Goal: Task Accomplishment & Management: Complete application form

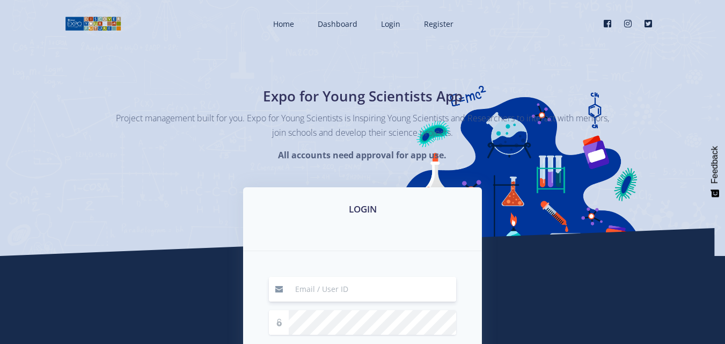
click at [308, 291] on input at bounding box center [373, 289] width 168 height 25
type input "mrmagcoba02@gmail.com"
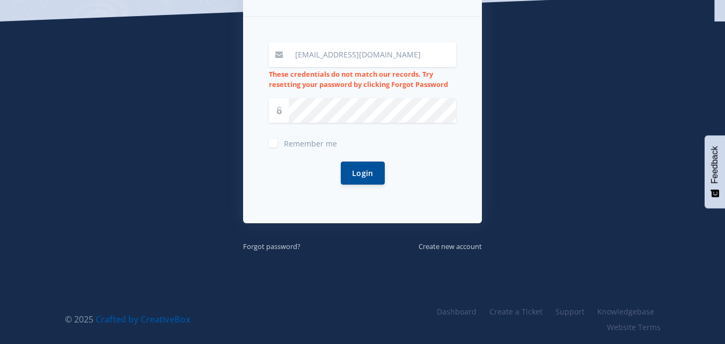
scroll to position [236, 0]
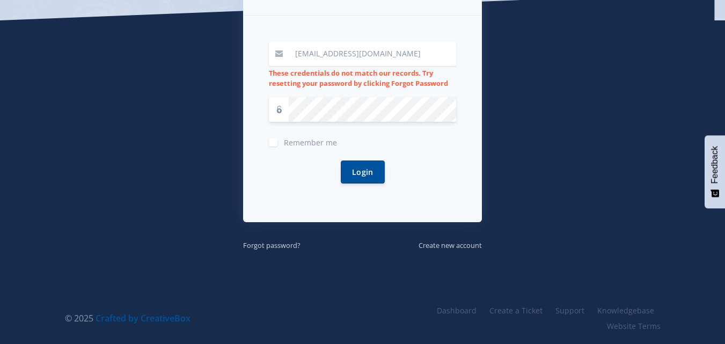
click at [341, 161] on button "Login" at bounding box center [363, 172] width 44 height 23
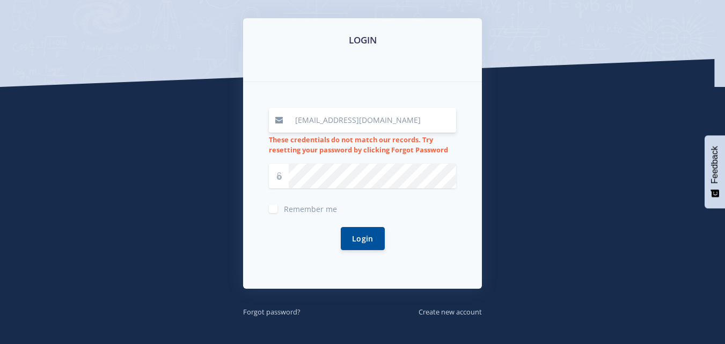
scroll to position [215, 0]
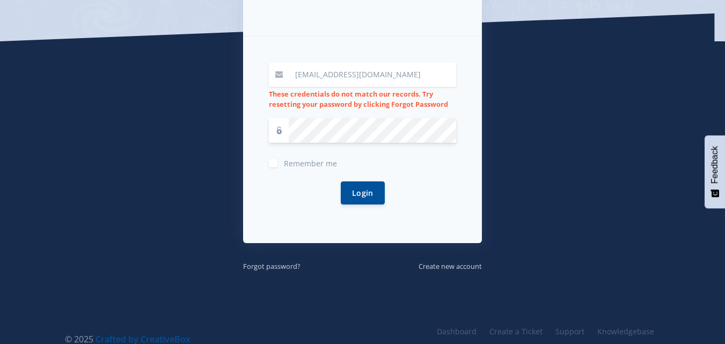
click at [341, 182] on button "Login" at bounding box center [363, 193] width 44 height 23
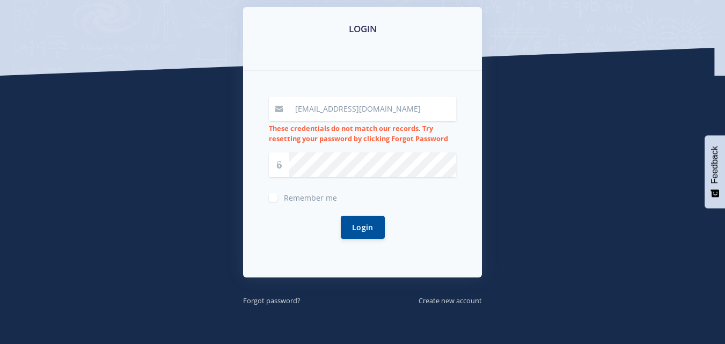
scroll to position [215, 0]
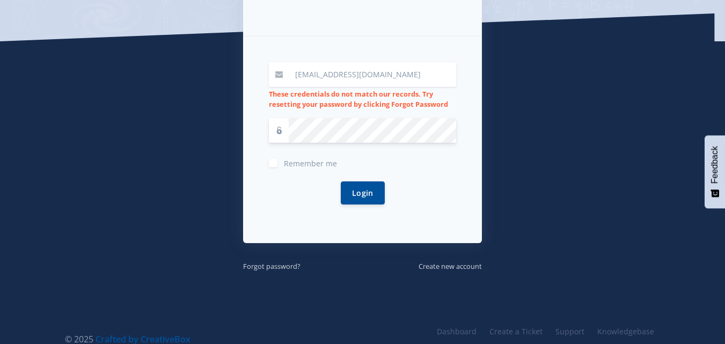
click at [341, 182] on button "Login" at bounding box center [363, 193] width 44 height 23
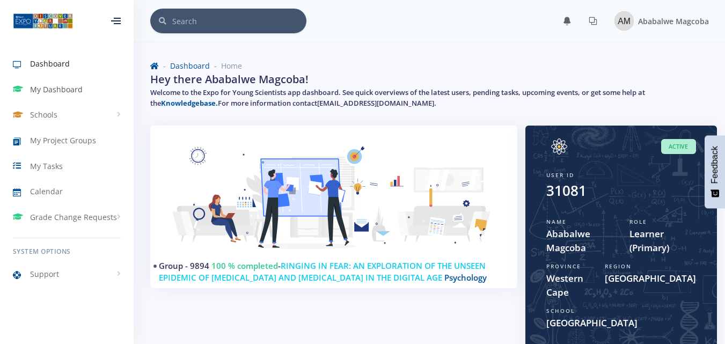
click at [55, 94] on span "My Dashboard" at bounding box center [56, 89] width 53 height 11
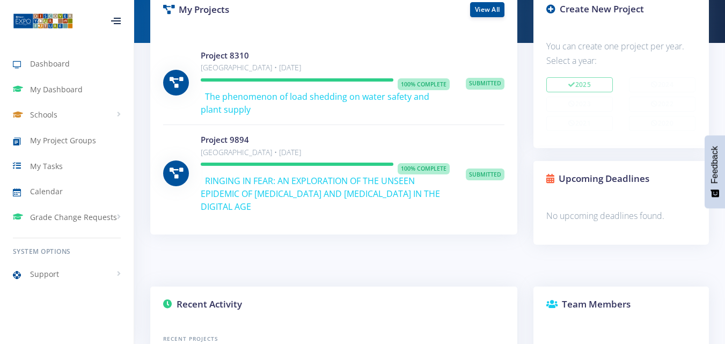
scroll to position [215, 0]
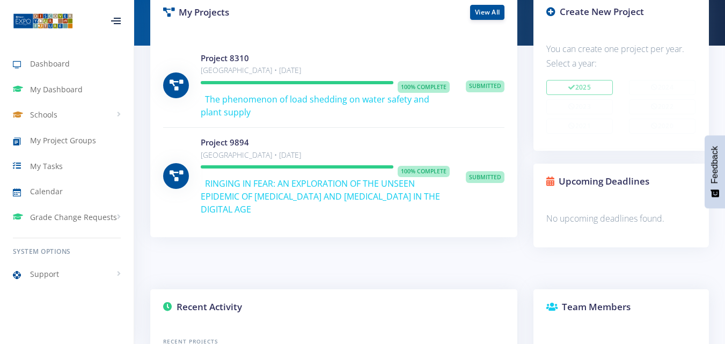
click at [402, 159] on p "Khanyolwethu Secondary School • Aug 20, 2025" at bounding box center [325, 155] width 249 height 13
click at [175, 176] on icon at bounding box center [176, 176] width 13 height 11
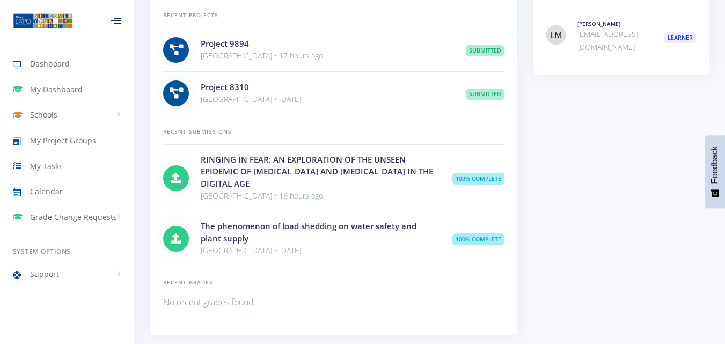
scroll to position [537, 0]
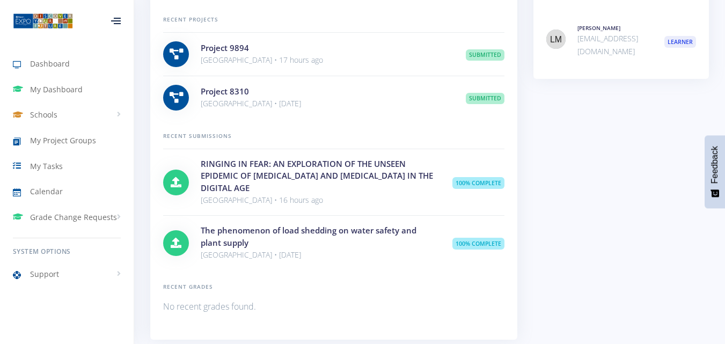
drag, startPoint x: 284, startPoint y: 179, endPoint x: 292, endPoint y: 180, distance: 8.1
click at [288, 179] on h4 "RINGING IN FEAR: AN EXPLORATION OF THE UNSEEN EPIDEMIC OF [MEDICAL_DATA] AND [M…" at bounding box center [319, 176] width 236 height 37
click at [296, 184] on h4 "RINGING IN FEAR: AN EXPLORATION OF THE UNSEEN EPIDEMIC OF [MEDICAL_DATA] AND [M…" at bounding box center [319, 176] width 236 height 37
click at [52, 113] on span "Schools" at bounding box center [43, 114] width 27 height 11
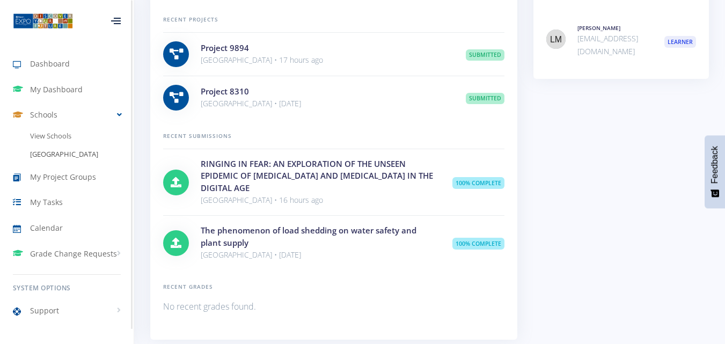
click at [60, 153] on link "[GEOGRAPHIC_DATA]" at bounding box center [67, 155] width 134 height 18
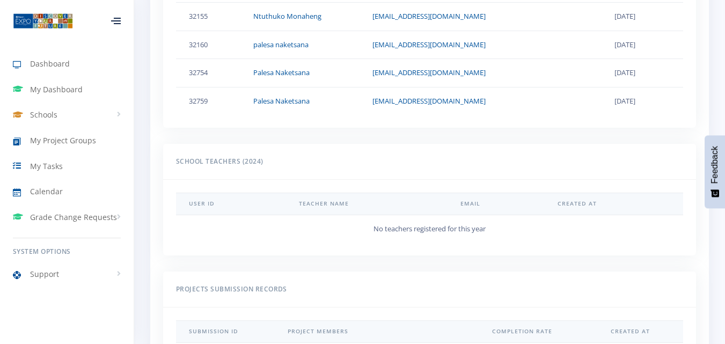
scroll to position [805, 0]
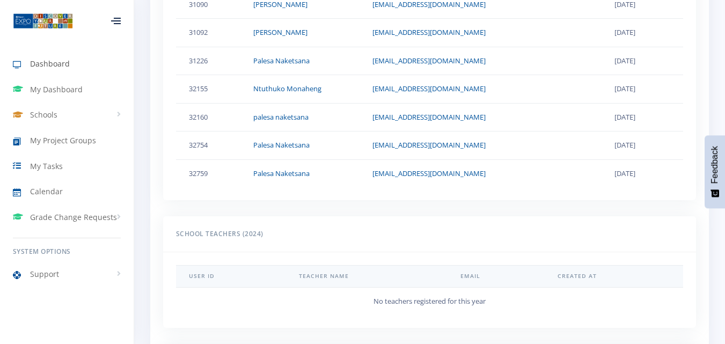
click at [60, 68] on span "Dashboard" at bounding box center [50, 63] width 40 height 11
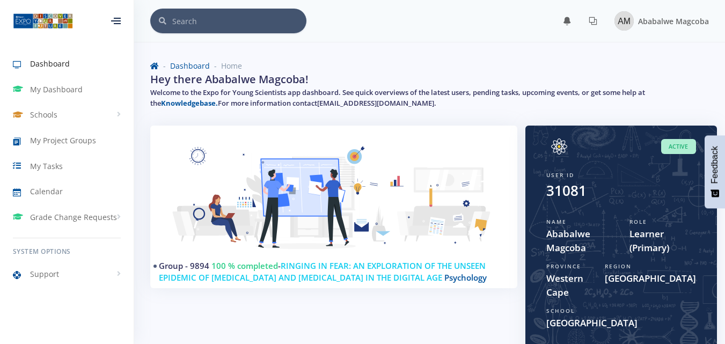
click at [208, 153] on img at bounding box center [334, 203] width 342 height 129
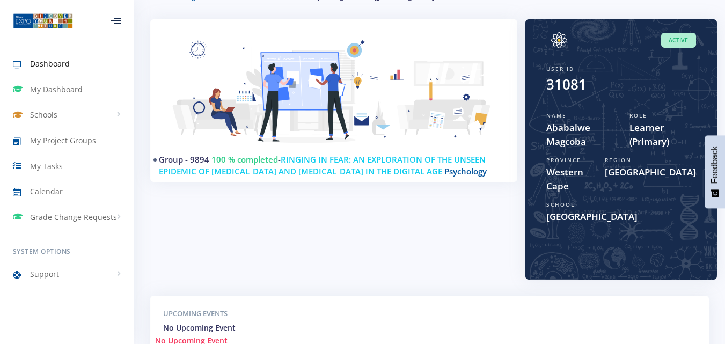
scroll to position [107, 0]
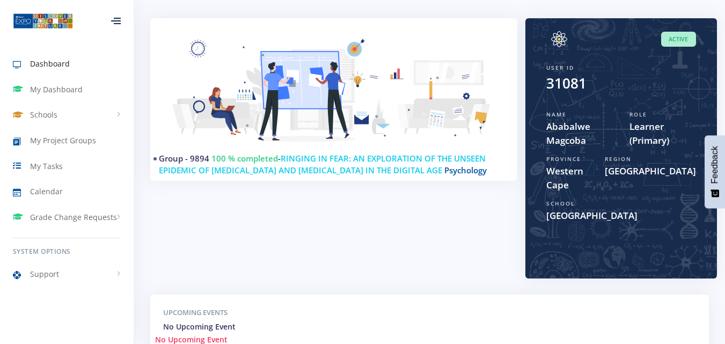
click at [630, 127] on span "Learner (Primary)" at bounding box center [663, 133] width 67 height 27
click at [636, 132] on span "Learner (Primary)" at bounding box center [663, 133] width 67 height 27
click at [636, 137] on span "Learner (Primary)" at bounding box center [663, 133] width 67 height 27
click at [638, 141] on span "Learner (Primary)" at bounding box center [663, 133] width 67 height 27
drag, startPoint x: 638, startPoint y: 159, endPoint x: 638, endPoint y: 165, distance: 5.4
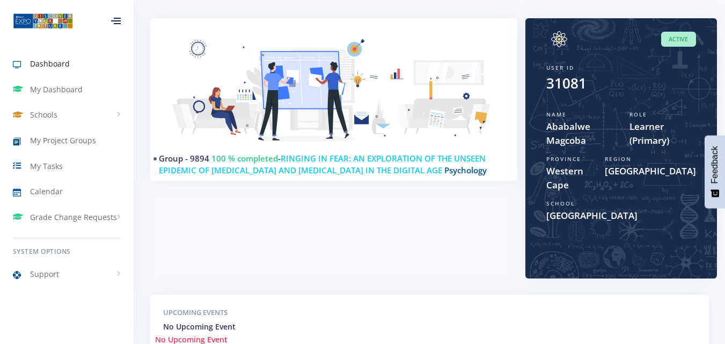
click at [632, 162] on span "Region" at bounding box center [618, 159] width 27 height 8
click at [638, 169] on span "Stellenbosch" at bounding box center [650, 171] width 91 height 14
click at [607, 209] on span "[GEOGRAPHIC_DATA]" at bounding box center [622, 216] width 150 height 14
click at [579, 170] on span "Western Cape" at bounding box center [568, 177] width 42 height 27
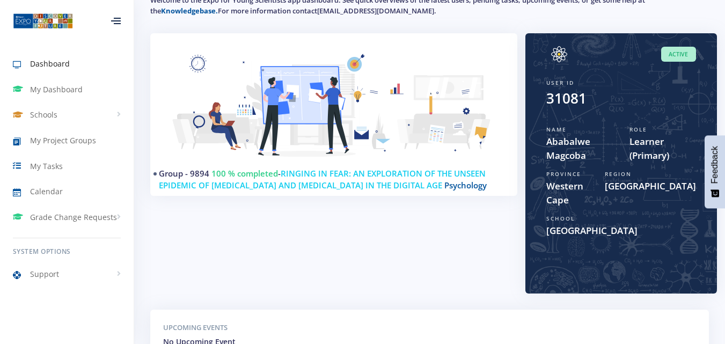
scroll to position [79, 0]
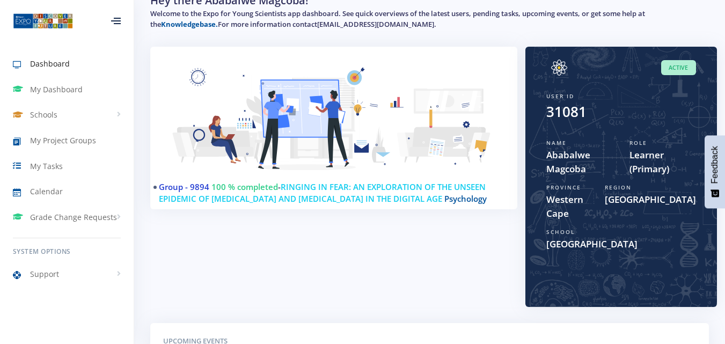
click at [176, 184] on link "Group - 9894" at bounding box center [184, 187] width 50 height 11
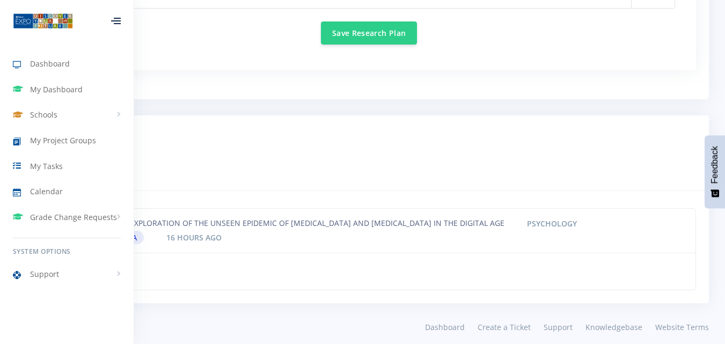
scroll to position [1124, 0]
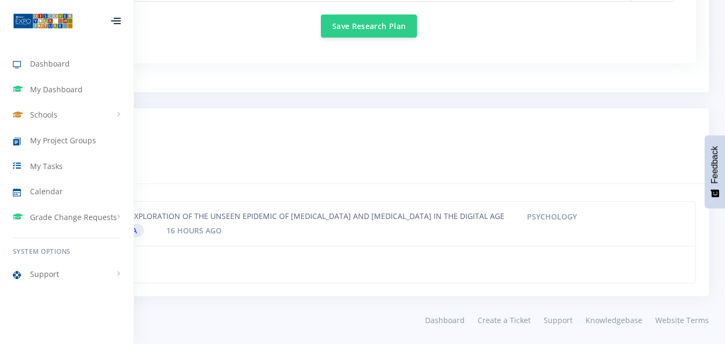
click at [170, 133] on h3 "Project Step III" at bounding box center [362, 126] width 667 height 14
click at [120, 21] on icon at bounding box center [116, 20] width 10 height 1
click at [119, 20] on icon at bounding box center [116, 20] width 10 height 1
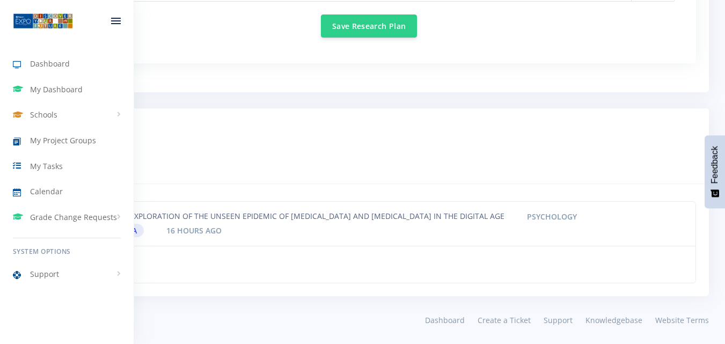
click at [119, 20] on icon at bounding box center [116, 20] width 10 height 1
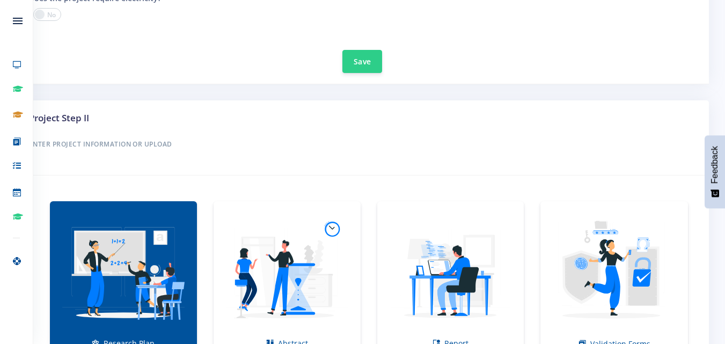
scroll to position [587, 0]
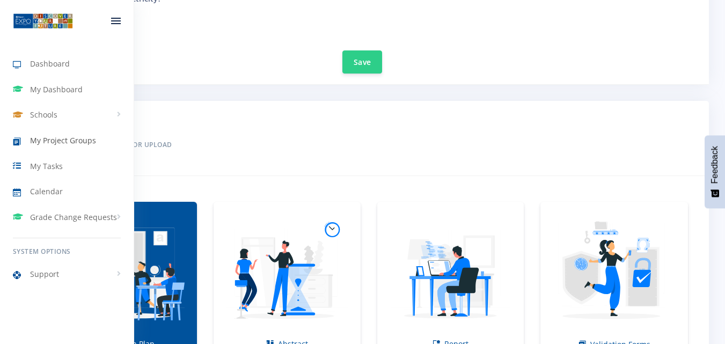
click at [22, 142] on icon at bounding box center [21, 141] width 17 height 13
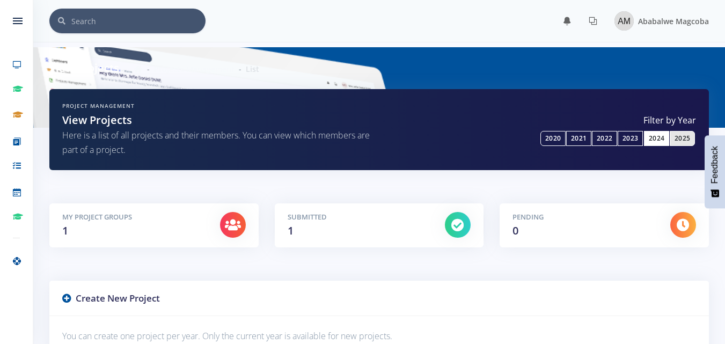
click at [659, 139] on link "2024" at bounding box center [656, 138] width 25 height 15
click at [681, 135] on link "2025" at bounding box center [682, 138] width 25 height 15
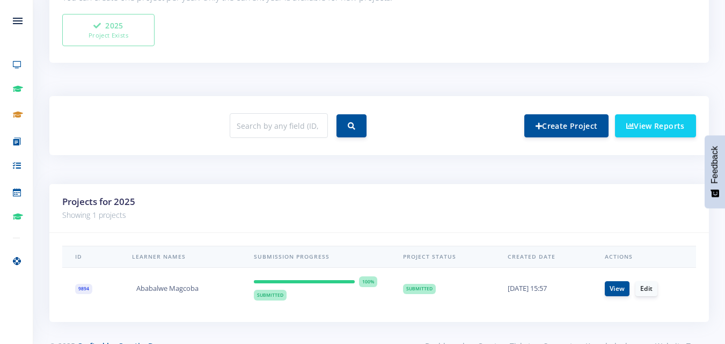
scroll to position [365, 0]
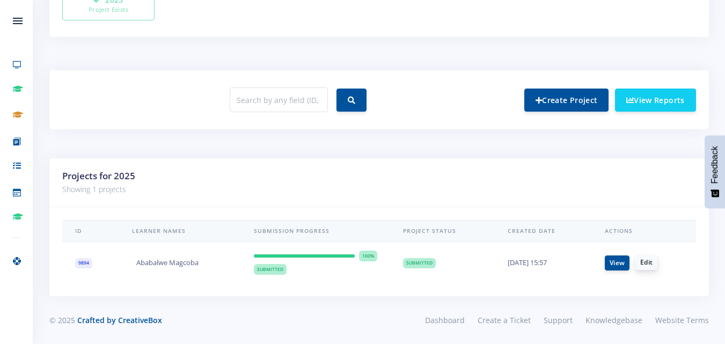
click at [651, 259] on link "Edit" at bounding box center [647, 262] width 22 height 15
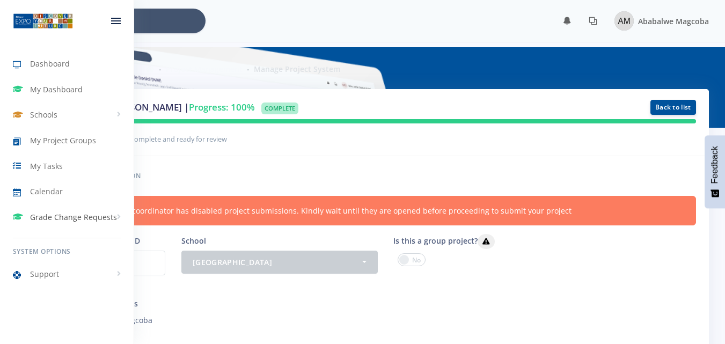
click at [76, 216] on span "Grade Change Requests" at bounding box center [73, 217] width 87 height 11
click at [66, 260] on span "New Request" at bounding box center [68, 260] width 42 height 11
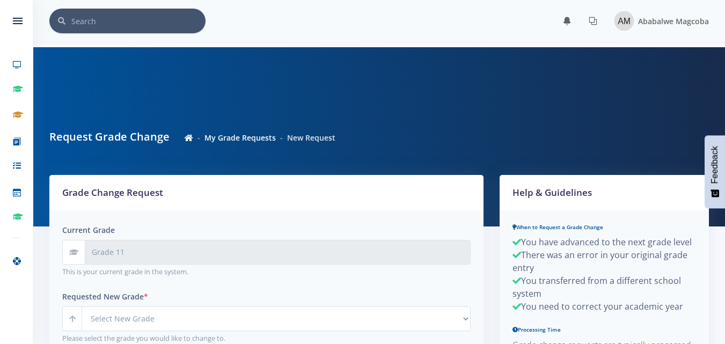
scroll to position [8, 8]
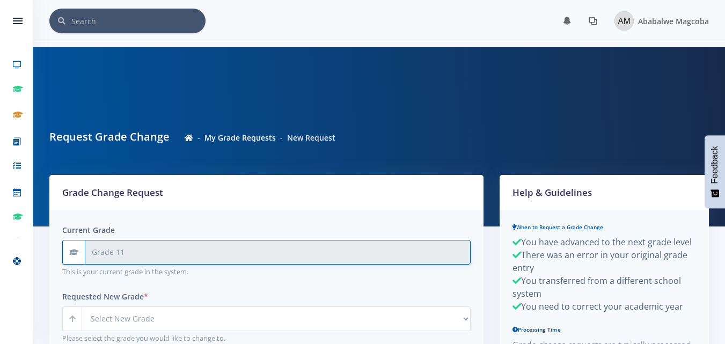
click at [209, 257] on input "Grade 11" at bounding box center [278, 252] width 386 height 25
click at [158, 253] on input "Grade 11" at bounding box center [278, 252] width 386 height 25
click at [130, 252] on input "Grade 11" at bounding box center [278, 252] width 386 height 25
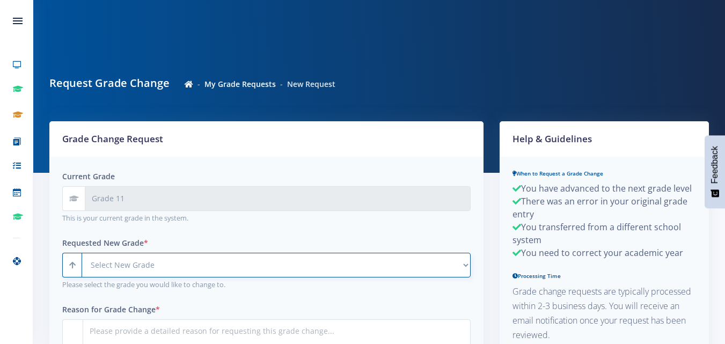
click at [126, 268] on select "Select New Grade Grade 4 Grade 5 Grade 6 Grade 7 Grade 8" at bounding box center [276, 265] width 389 height 25
select select "Grade 12"
click at [82, 253] on select "Select New Grade Grade 4 Grade 5 Grade 6 Grade 7 Grade 8" at bounding box center [276, 265] width 389 height 25
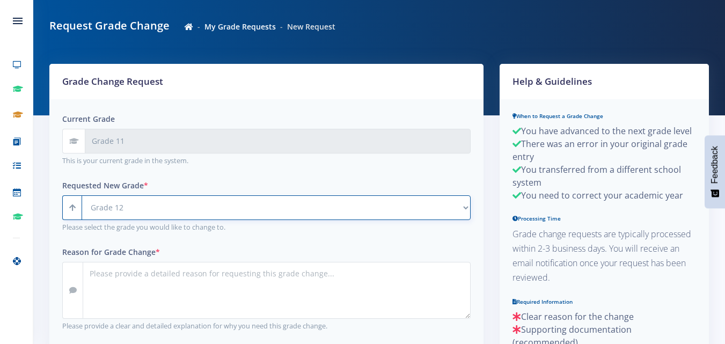
scroll to position [161, 0]
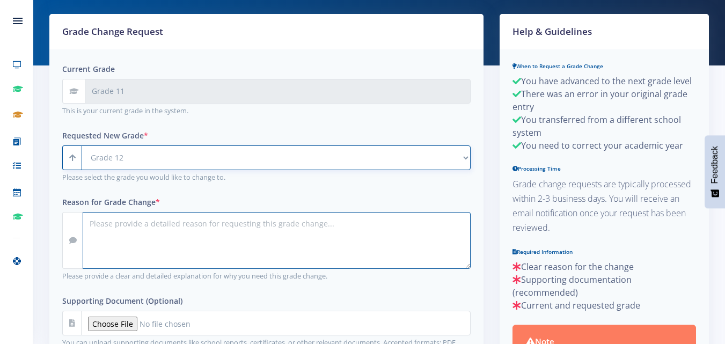
click at [169, 228] on textarea "Reason for Grade Change *" at bounding box center [277, 240] width 388 height 57
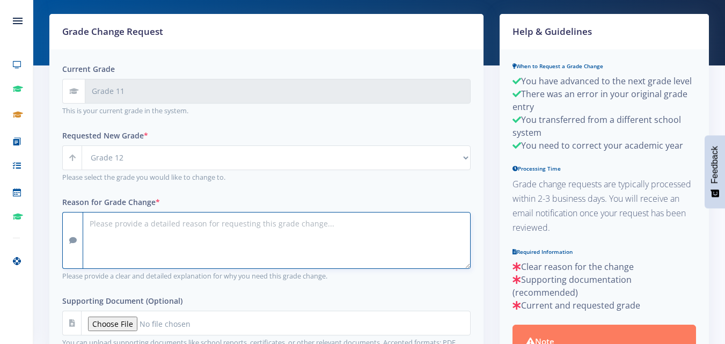
type textarea "i"
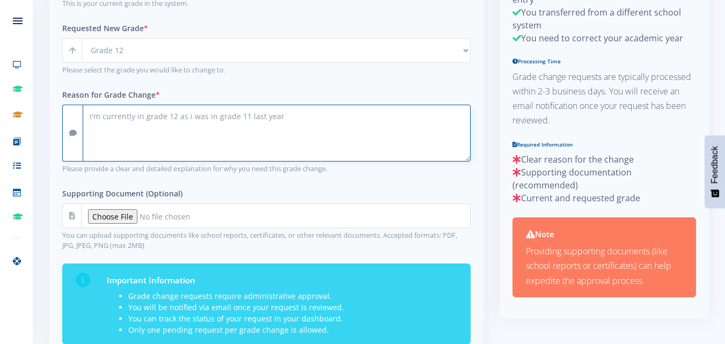
scroll to position [330, 0]
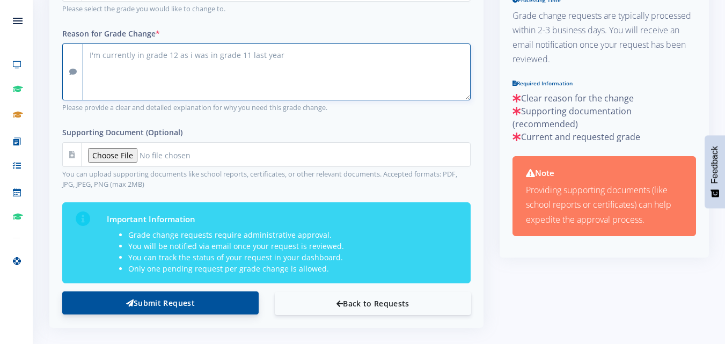
type textarea "I'm currently in grade 12 as i was in grade 11 last year"
click at [161, 303] on button "Submit Request" at bounding box center [160, 303] width 197 height 23
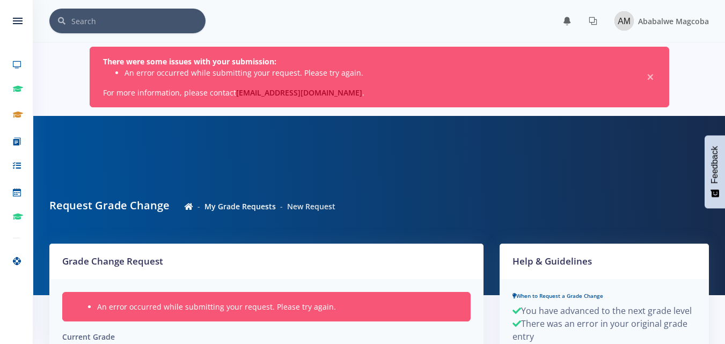
select select "Grade 12"
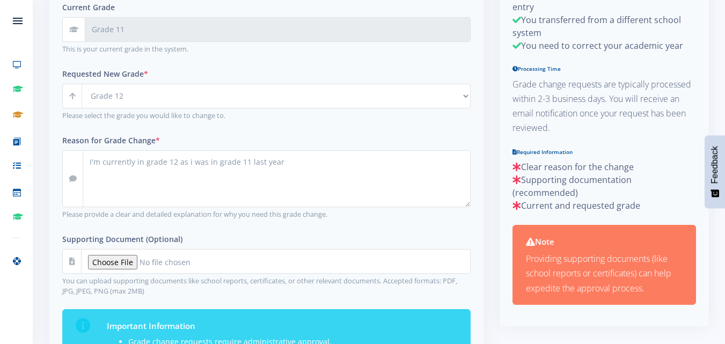
scroll to position [8, 8]
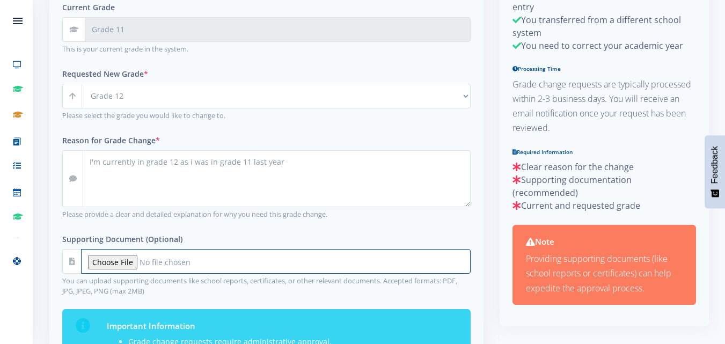
click at [119, 261] on input "Supporting Document (Optional)" at bounding box center [276, 261] width 390 height 25
type input "C:\fakepath\WhatsApp Image [DATE] 22.49.07.jpeg"
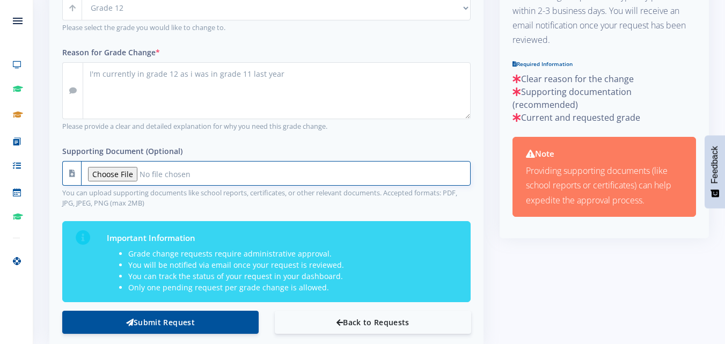
scroll to position [437, 0]
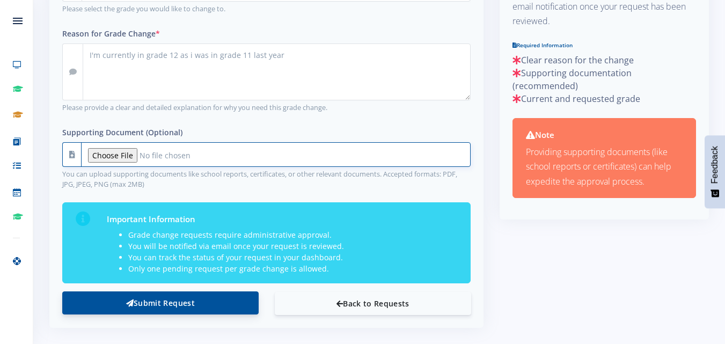
click at [200, 299] on button "Submit Request" at bounding box center [160, 303] width 197 height 23
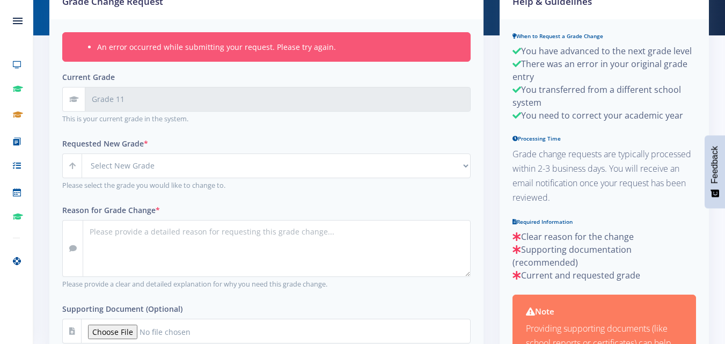
scroll to position [268, 0]
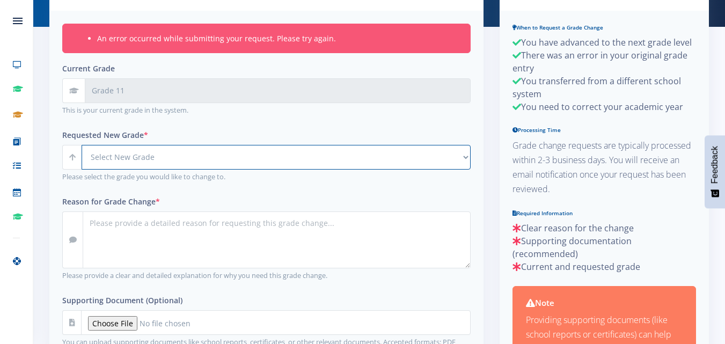
click at [468, 155] on select "Select New Grade Grade 4 Grade 5 Grade 6 Grade 7 Grade 8" at bounding box center [276, 157] width 389 height 25
select select "Grade 12"
click at [82, 145] on select "Select New Grade Grade 4 Grade 5 Grade 6 Grade 7 Grade 8" at bounding box center [276, 157] width 389 height 25
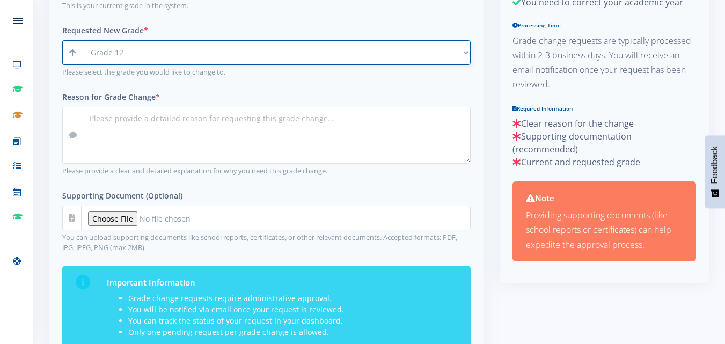
scroll to position [376, 0]
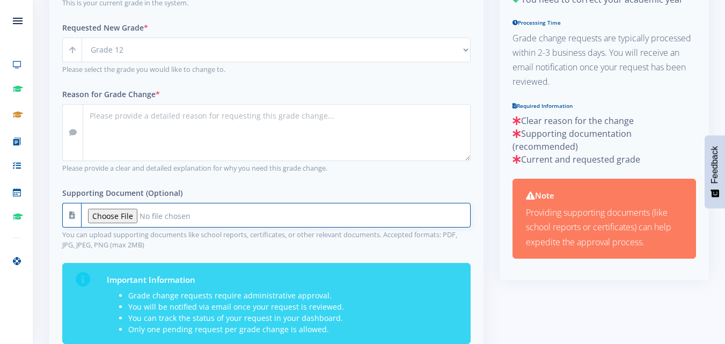
click at [126, 215] on input "Supporting Document (Optional)" at bounding box center [276, 215] width 390 height 25
type input "C:\fakepath\WhatsApp Image 2025-05-03 at 22.49.07.jpeg"
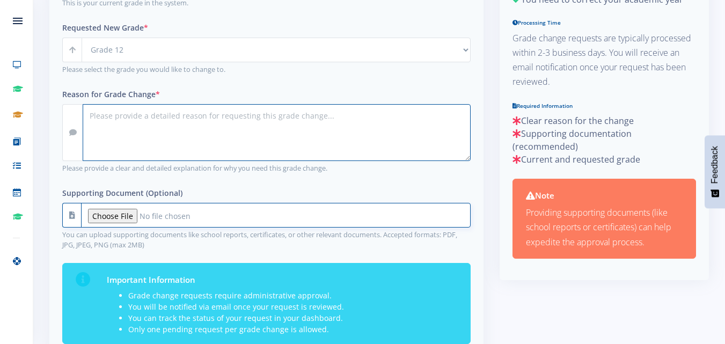
click at [219, 117] on textarea "Reason for Grade Change *" at bounding box center [277, 132] width 388 height 57
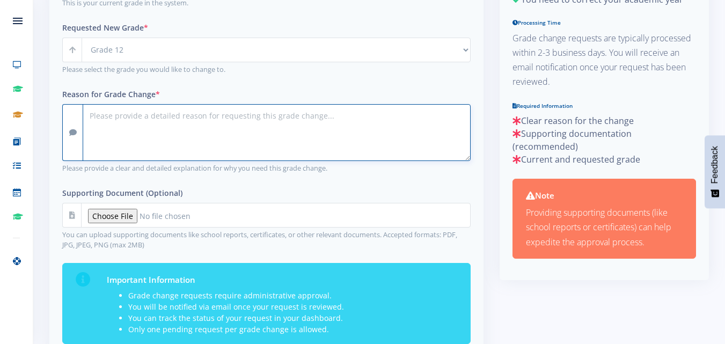
type textarea "Y"
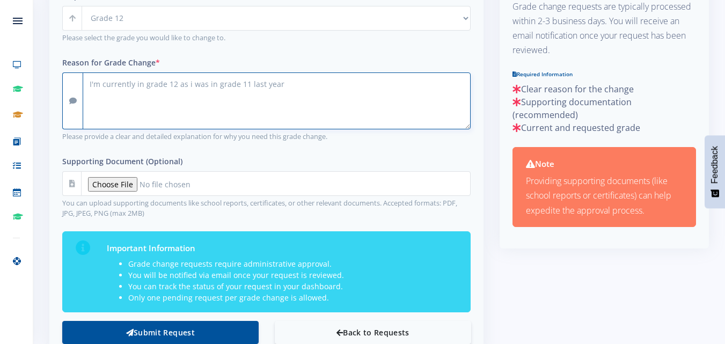
scroll to position [437, 0]
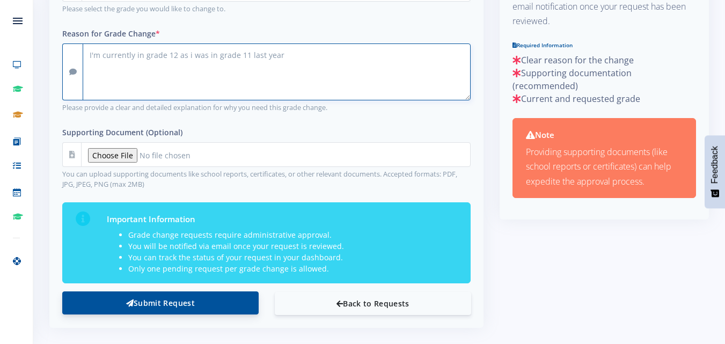
type textarea "I'm currently in grade 12 as i was in grade 11 last year"
click at [156, 302] on button "Submit Request" at bounding box center [160, 303] width 197 height 23
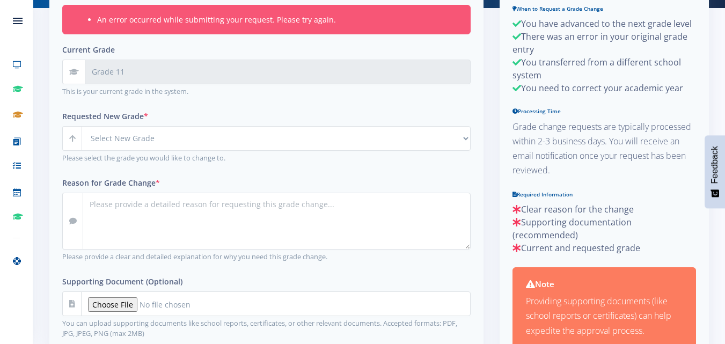
scroll to position [268, 0]
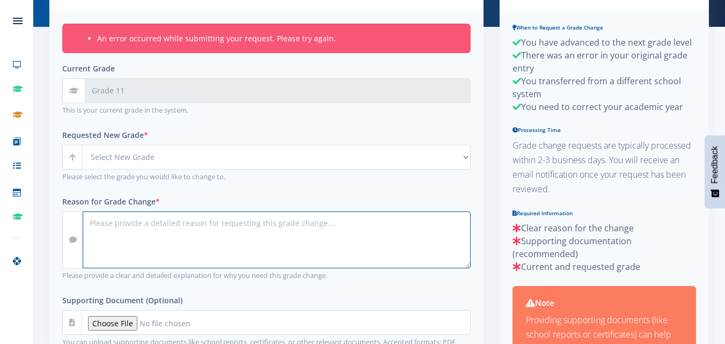
click at [164, 221] on textarea "Reason for Grade Change *" at bounding box center [277, 240] width 388 height 57
type textarea "i need to correct my academic year as i am in grade 12"
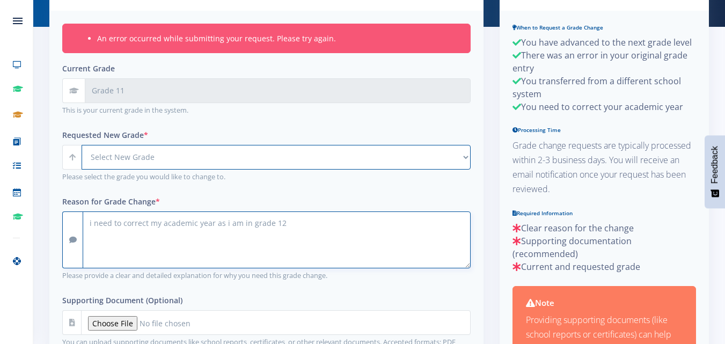
drag, startPoint x: 140, startPoint y: 161, endPoint x: 130, endPoint y: 161, distance: 9.7
click at [140, 161] on select "Select New Grade Grade 4 Grade 5 Grade 6 Grade 7 Grade 8" at bounding box center [276, 157] width 389 height 25
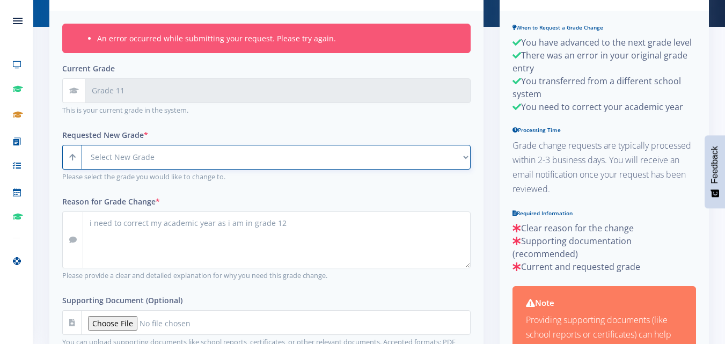
select select "Grade 12"
click at [82, 145] on select "Select New Grade Grade 4 Grade 5 Grade 6 Grade 7 Grade 8" at bounding box center [276, 157] width 389 height 25
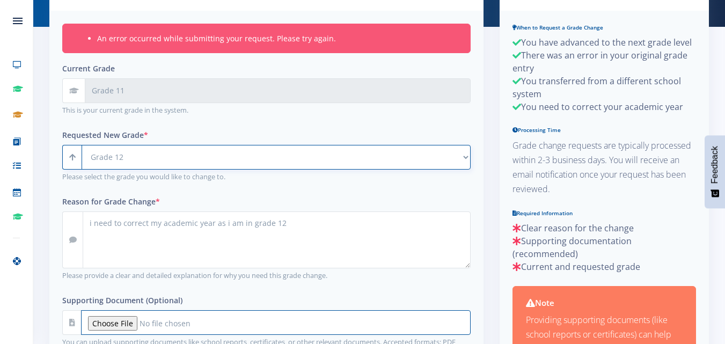
click at [115, 319] on input "Supporting Document (Optional)" at bounding box center [276, 322] width 390 height 25
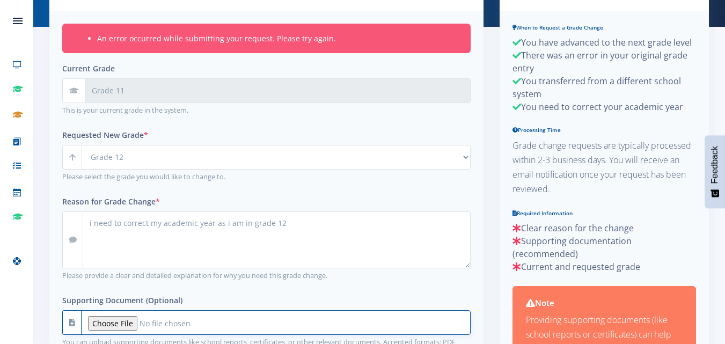
click at [121, 322] on input "Supporting Document (Optional)" at bounding box center [276, 322] width 390 height 25
type input "C:\fakepath\WhatsApp Image 2025-05-03 at 22.49.07.jpeg"
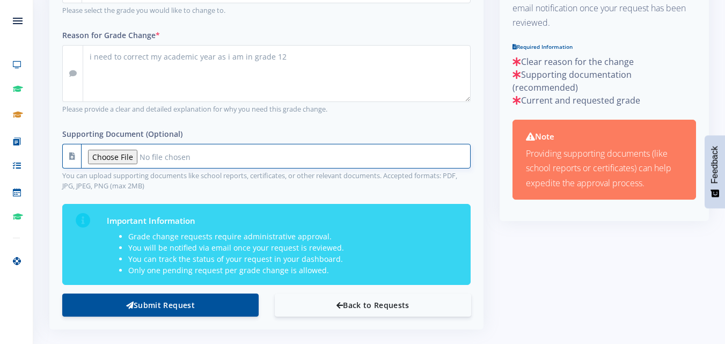
scroll to position [437, 0]
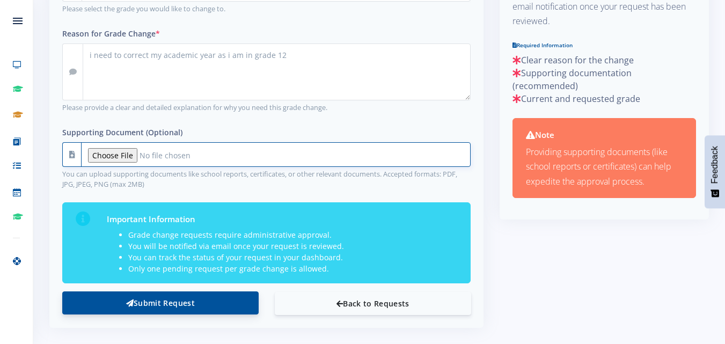
click at [138, 297] on button "Submit Request" at bounding box center [160, 303] width 197 height 23
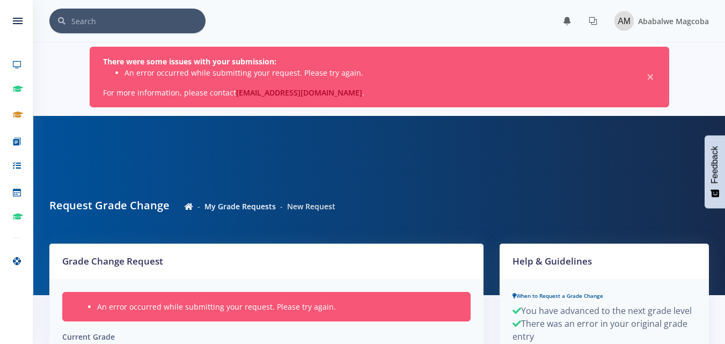
scroll to position [8, 8]
click at [228, 209] on link "My Grade Requests" at bounding box center [240, 206] width 71 height 10
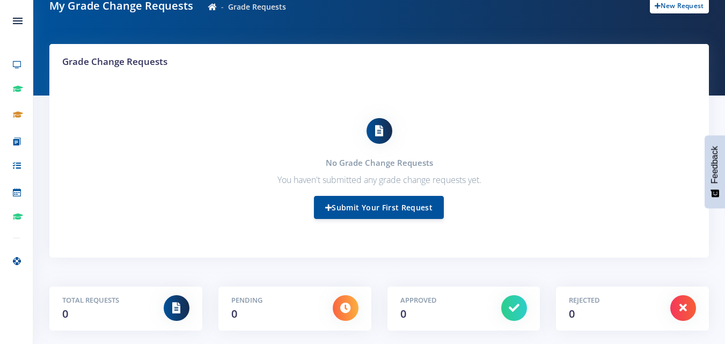
scroll to position [134, 0]
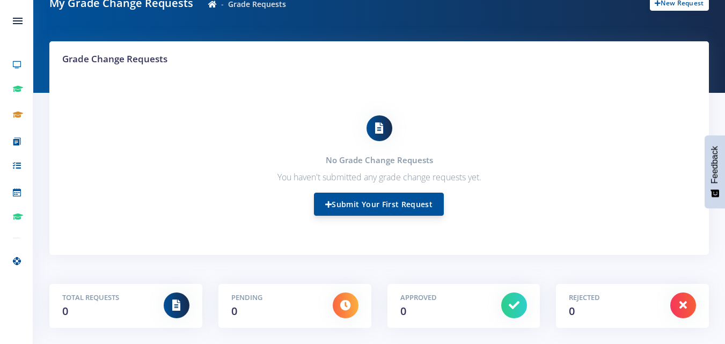
click at [359, 202] on link "Submit Your First Request" at bounding box center [379, 204] width 130 height 23
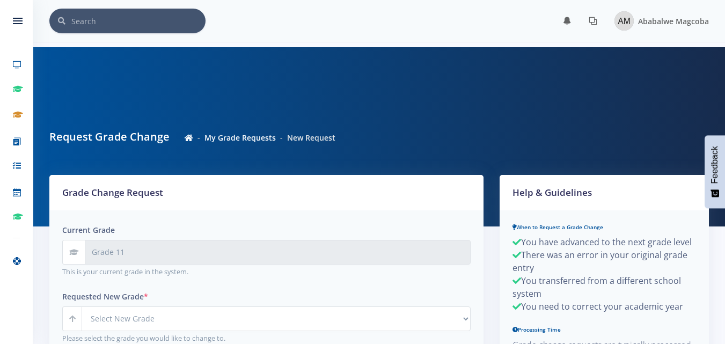
scroll to position [8, 8]
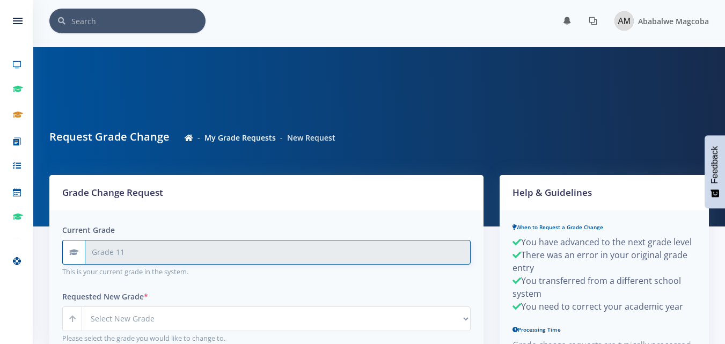
click at [157, 259] on input "Grade 11" at bounding box center [278, 252] width 386 height 25
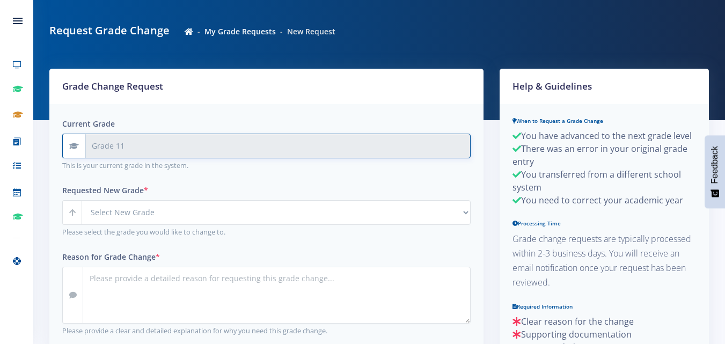
scroll to position [107, 0]
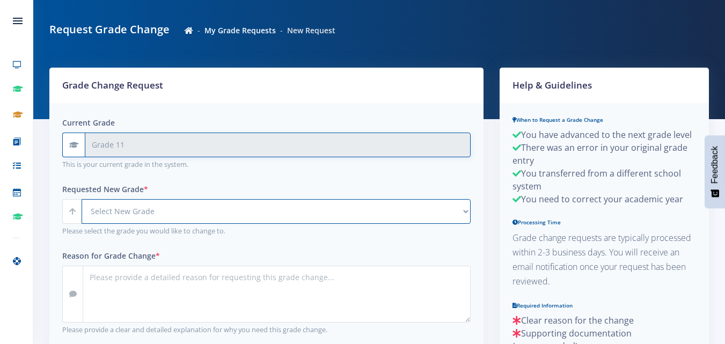
drag, startPoint x: 214, startPoint y: 214, endPoint x: 233, endPoint y: 209, distance: 19.9
click at [214, 214] on select "Select New Grade Grade 4 Grade 5 Grade 6 Grade 7 Grade 8" at bounding box center [276, 211] width 389 height 25
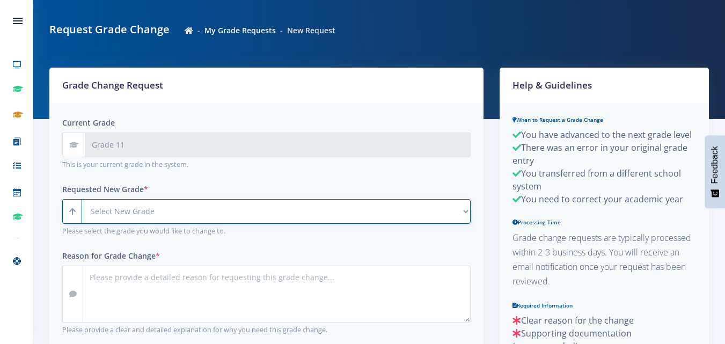
select select "Grade 12"
click at [82, 199] on select "Select New Grade Grade 4 Grade 5 Grade 6 Grade 7 Grade 8" at bounding box center [276, 211] width 389 height 25
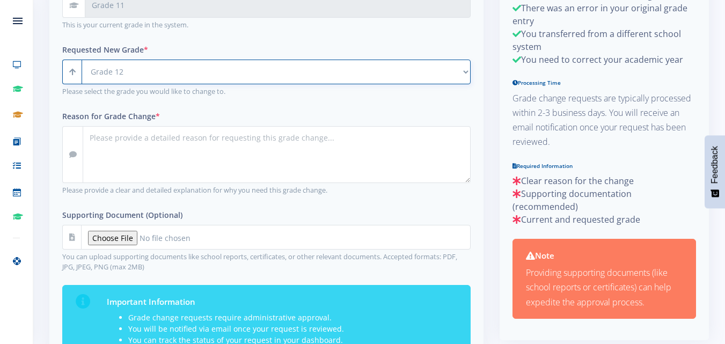
scroll to position [268, 0]
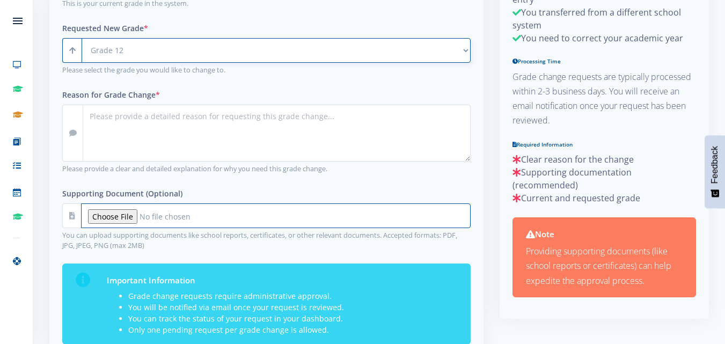
click at [115, 214] on input "Supporting Document (Optional)" at bounding box center [276, 216] width 390 height 25
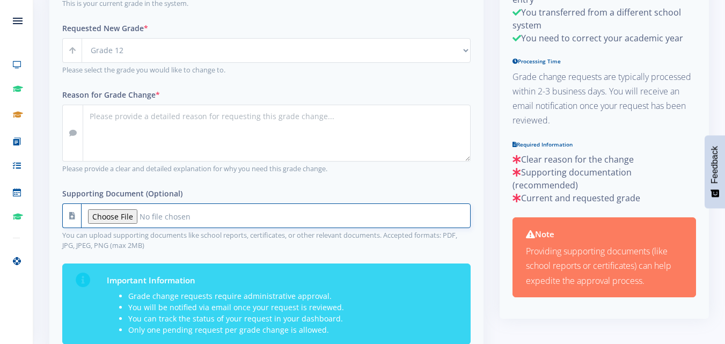
type input "C:\fakepath\WhatsApp Image 2025-05-03 at 22.49.07.jpeg"
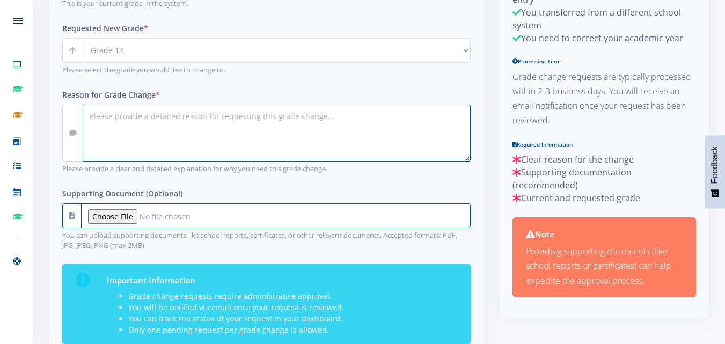
click at [198, 112] on textarea "Reason for Grade Change *" at bounding box center [277, 133] width 388 height 57
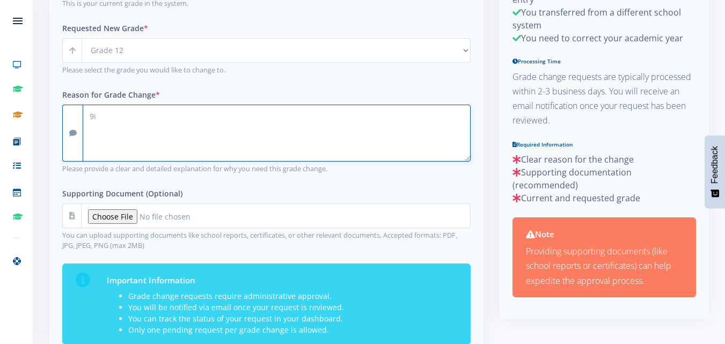
type textarea "9"
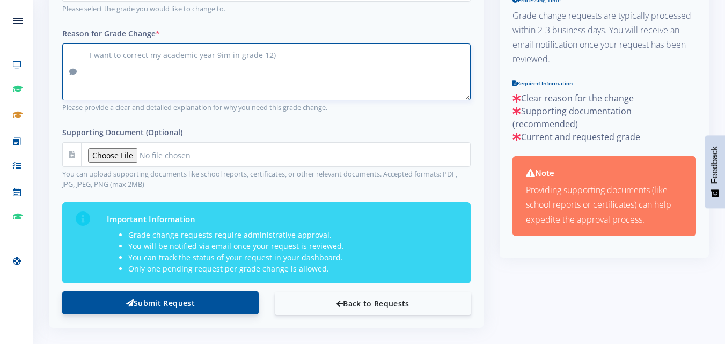
type textarea "I want to correct my academic year 9im in grade 12)"
click at [165, 299] on button "Submit Request" at bounding box center [160, 303] width 197 height 23
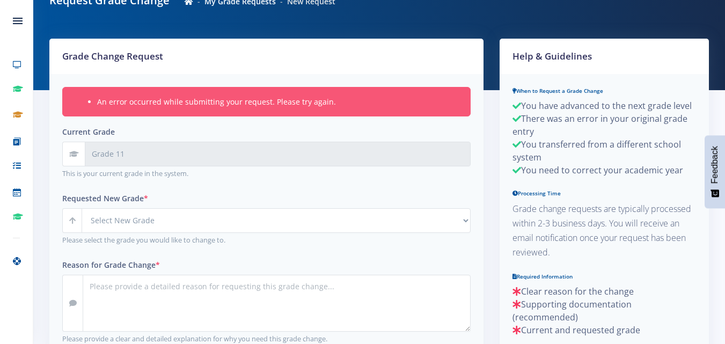
scroll to position [168, 0]
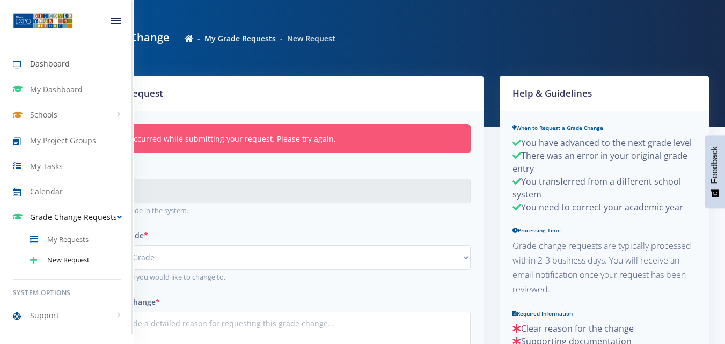
click at [55, 67] on span "Dashboard" at bounding box center [50, 63] width 40 height 11
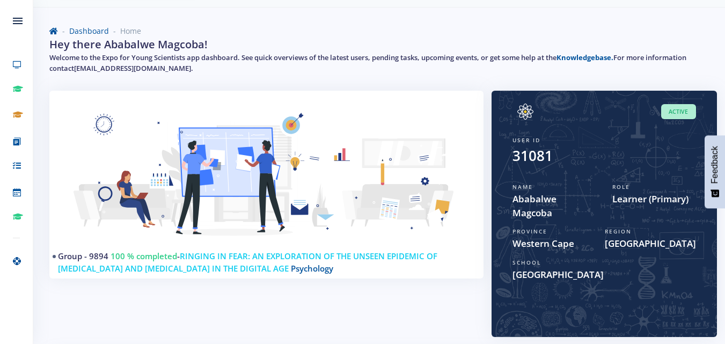
scroll to position [54, 0]
